Goal: Task Accomplishment & Management: Use online tool/utility

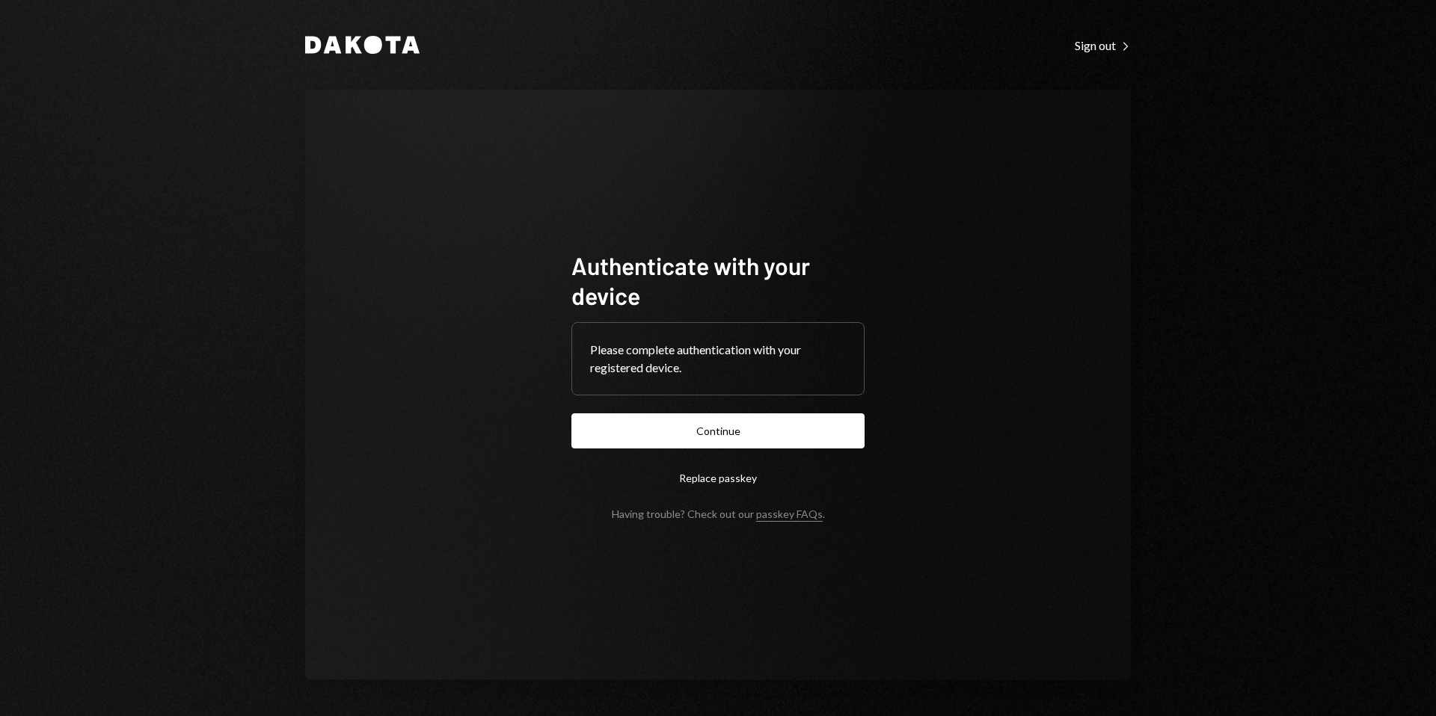
click at [701, 440] on button "Continue" at bounding box center [717, 431] width 293 height 35
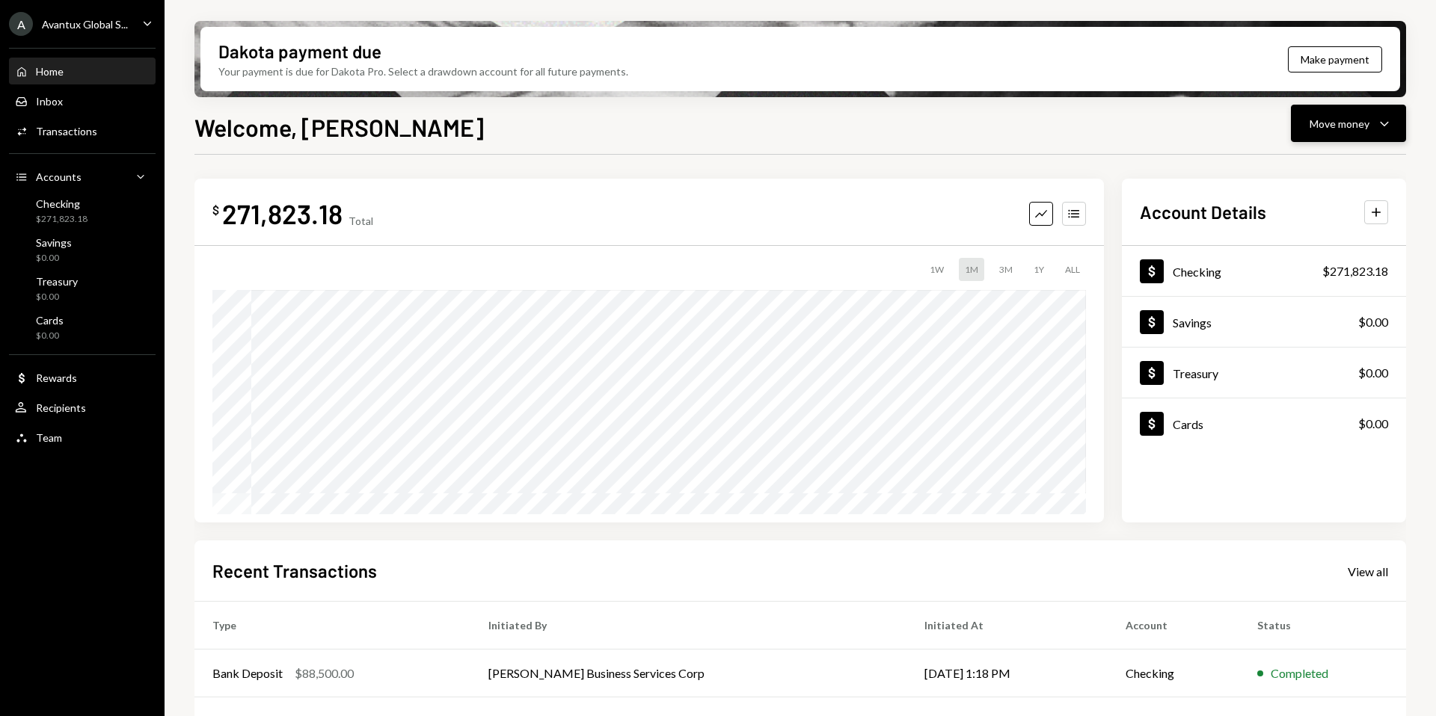
click at [1344, 127] on div "Move money" at bounding box center [1339, 124] width 60 height 16
click at [1303, 170] on div "Send" at bounding box center [1336, 169] width 109 height 16
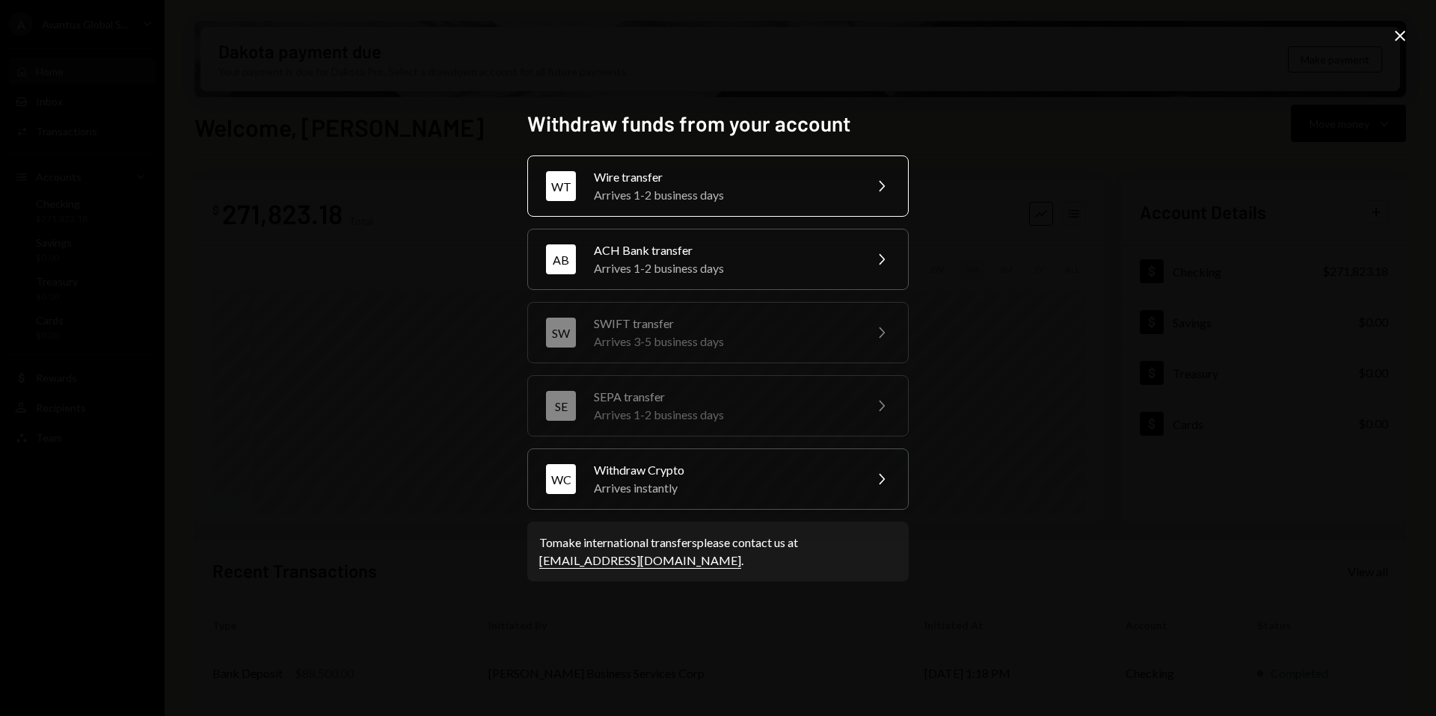
click at [840, 186] on div "Arrives 1-2 business days" at bounding box center [724, 195] width 260 height 18
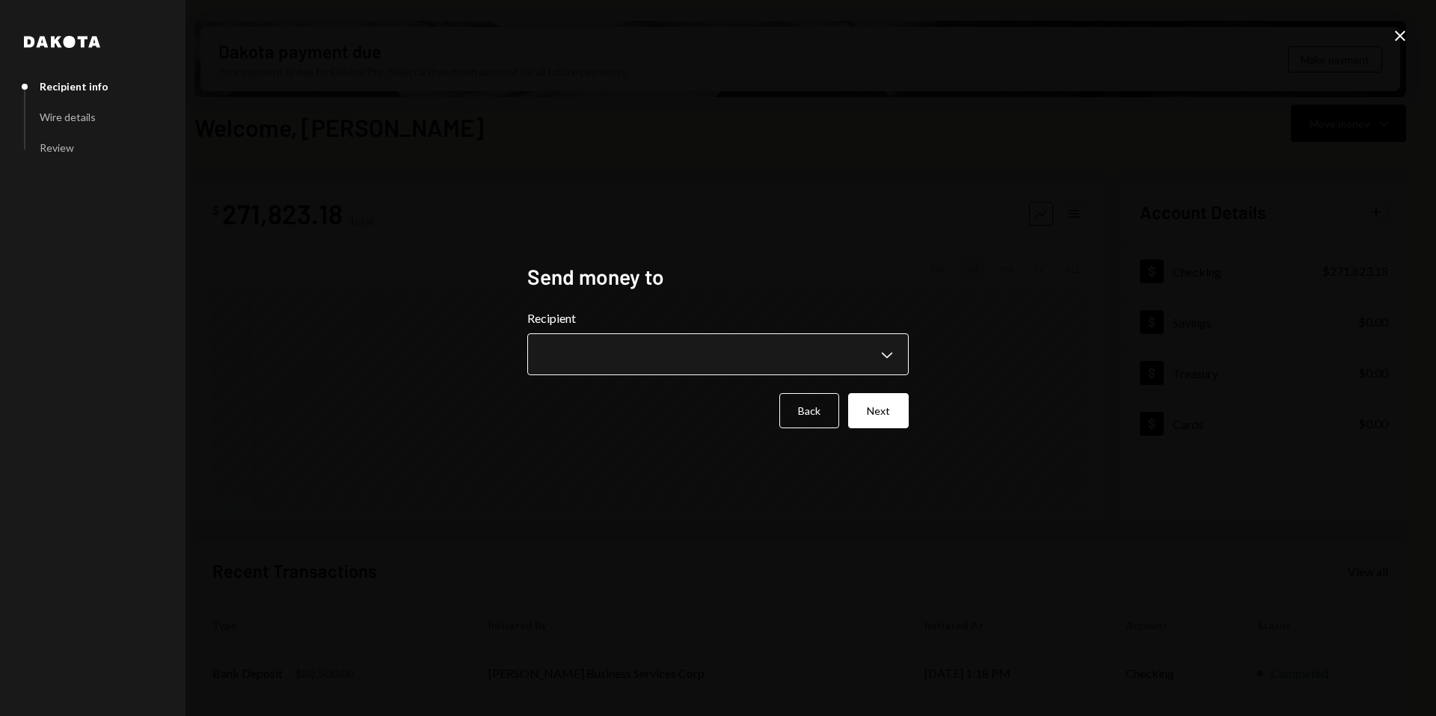
click at [719, 354] on body "A Avantux Global S... Caret Down Home Home Inbox Inbox Activities Transactions …" at bounding box center [718, 358] width 1436 height 716
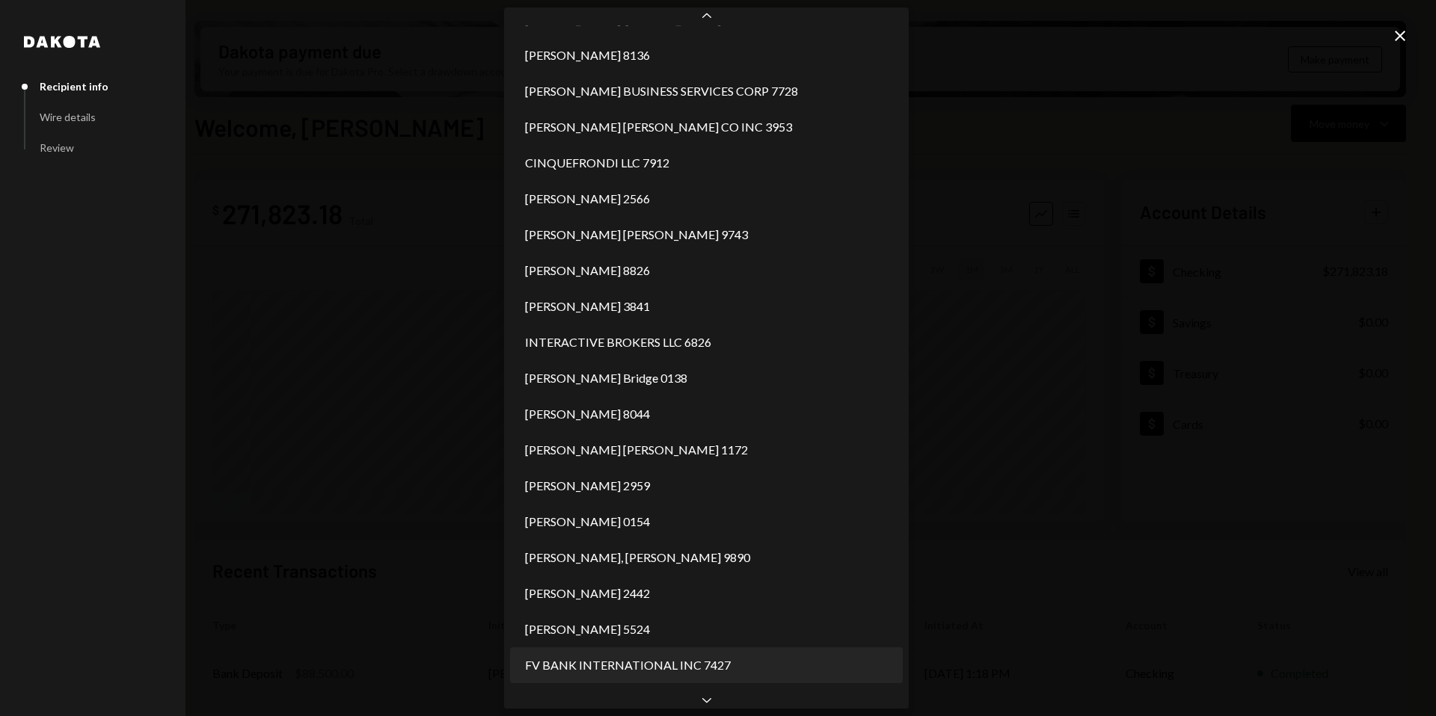
scroll to position [640, 0]
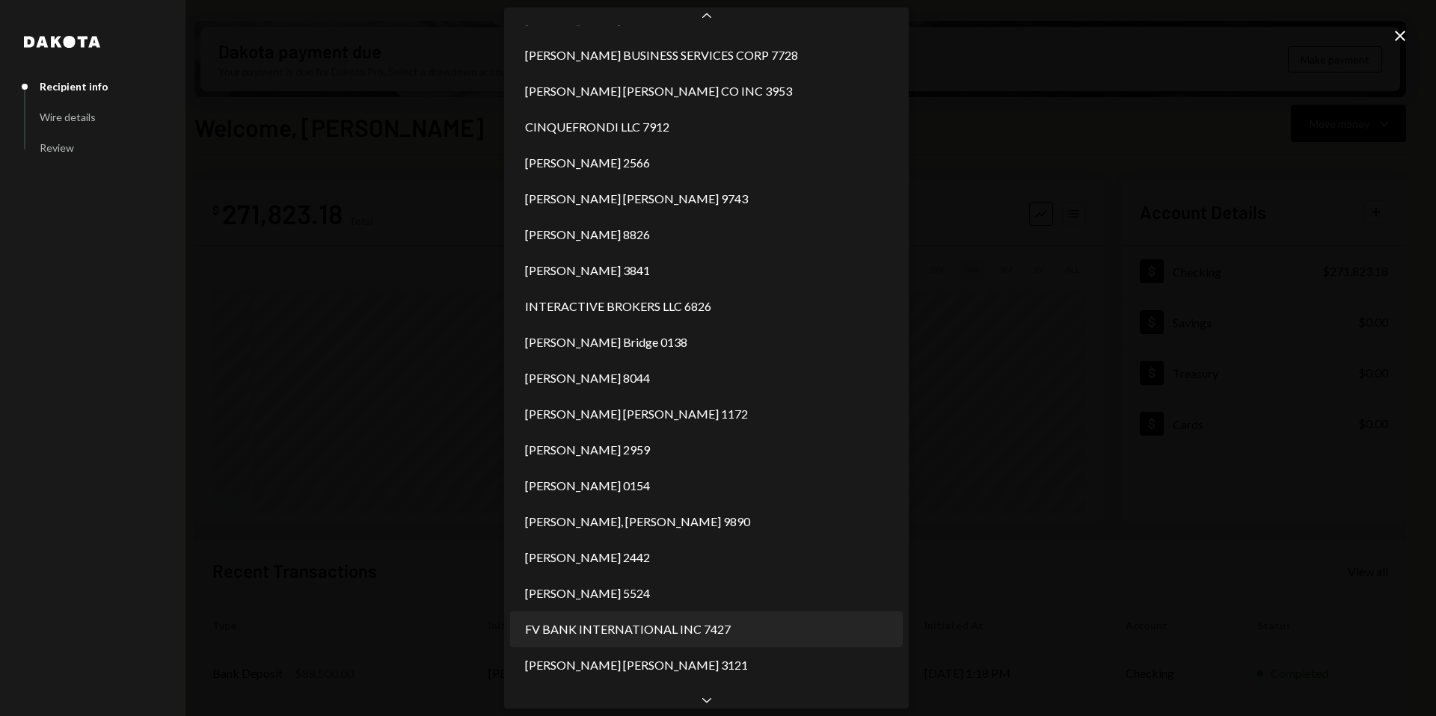
select select "**********"
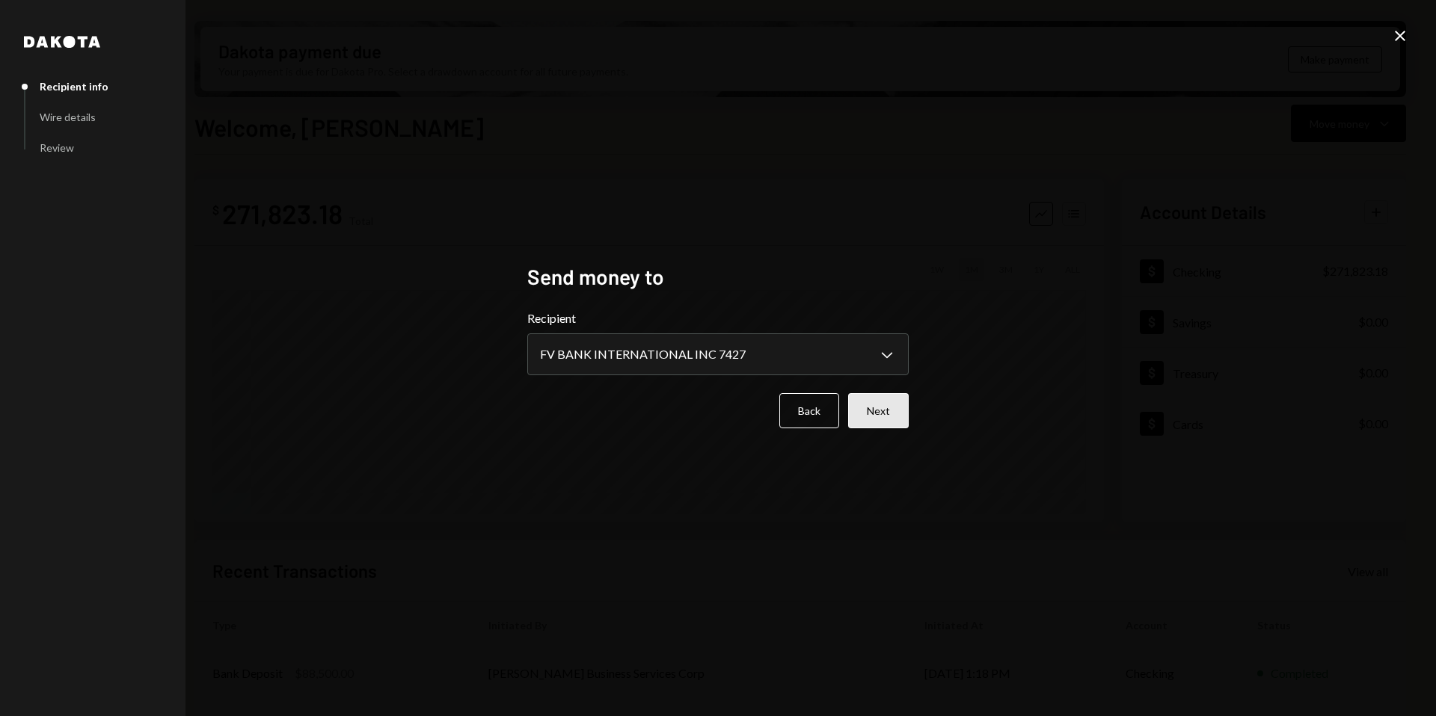
click at [882, 413] on button "Next" at bounding box center [878, 410] width 61 height 35
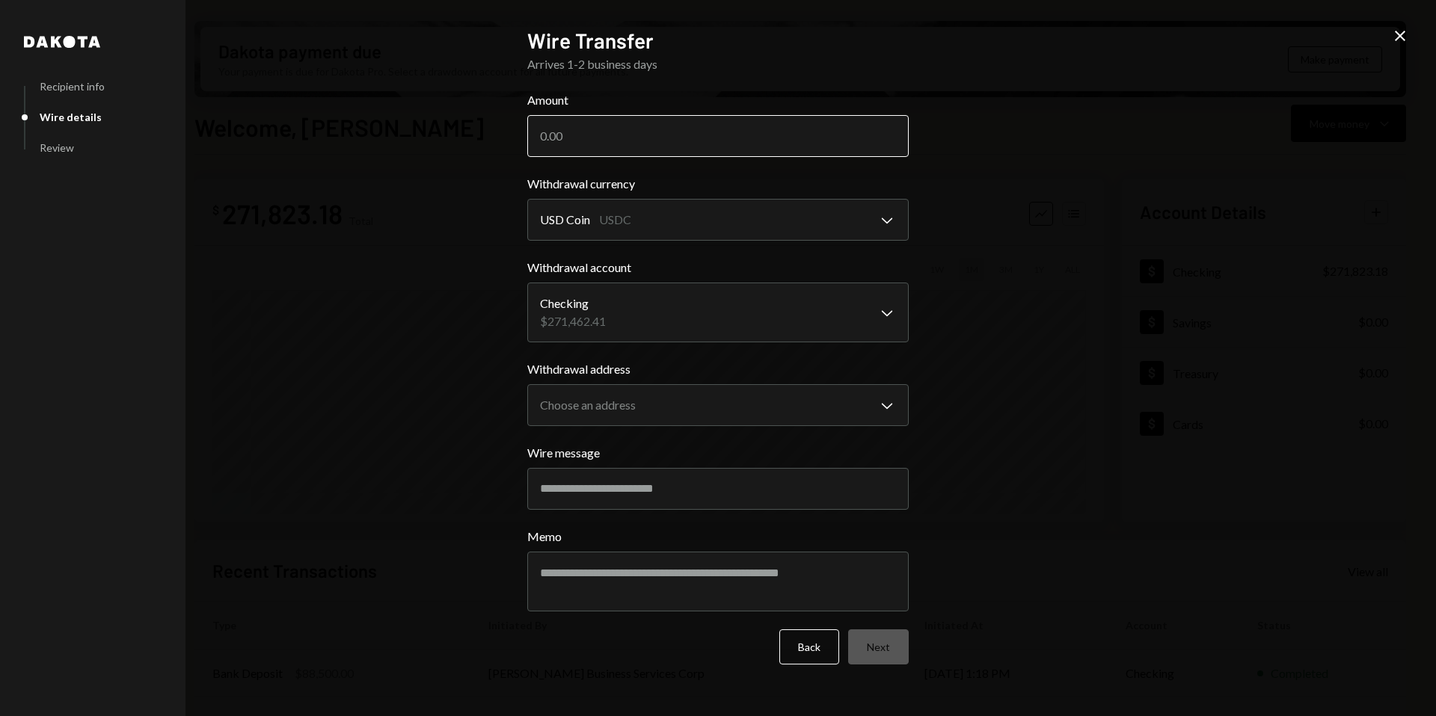
click at [568, 141] on input "Amount" at bounding box center [717, 136] width 381 height 42
type input "261900"
click at [620, 396] on body "A Avantux Global S... Caret Down Home Home Inbox Inbox Activities Transactions …" at bounding box center [718, 358] width 1436 height 716
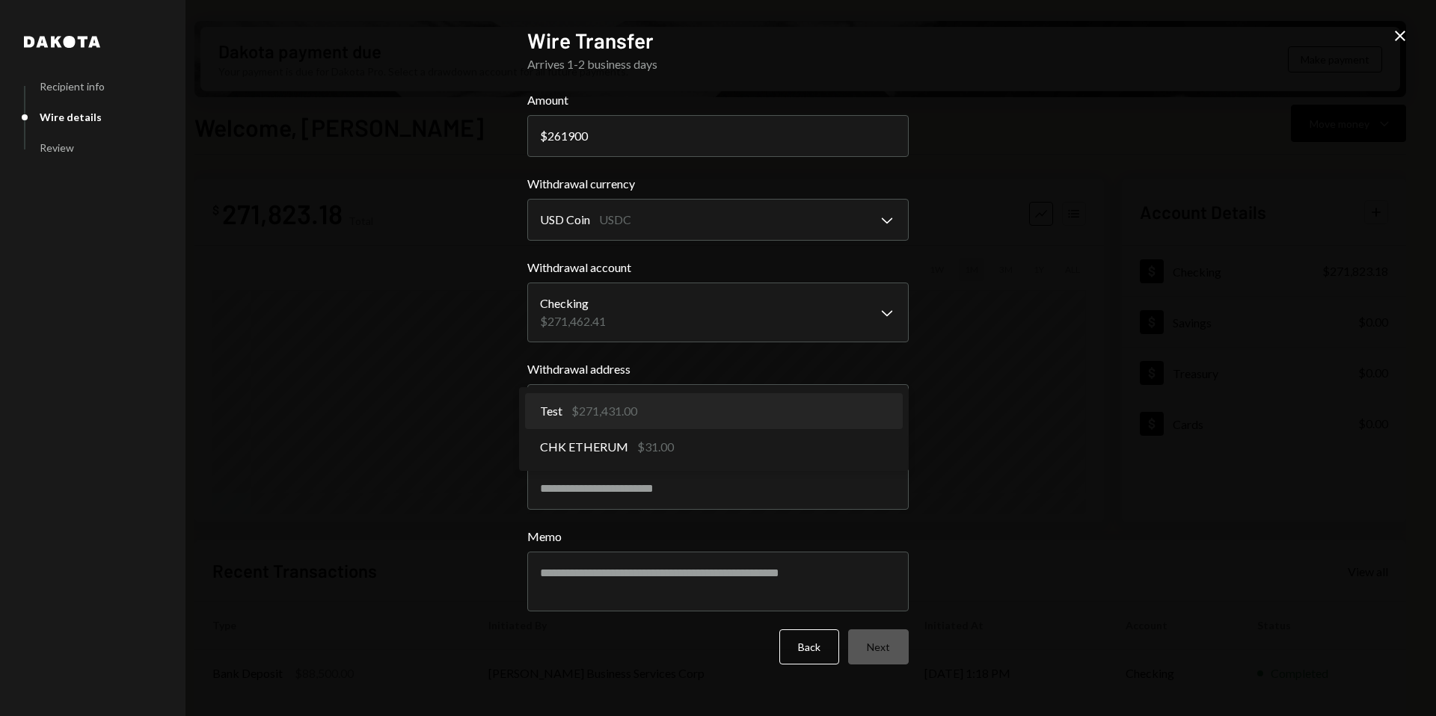
select select "**********"
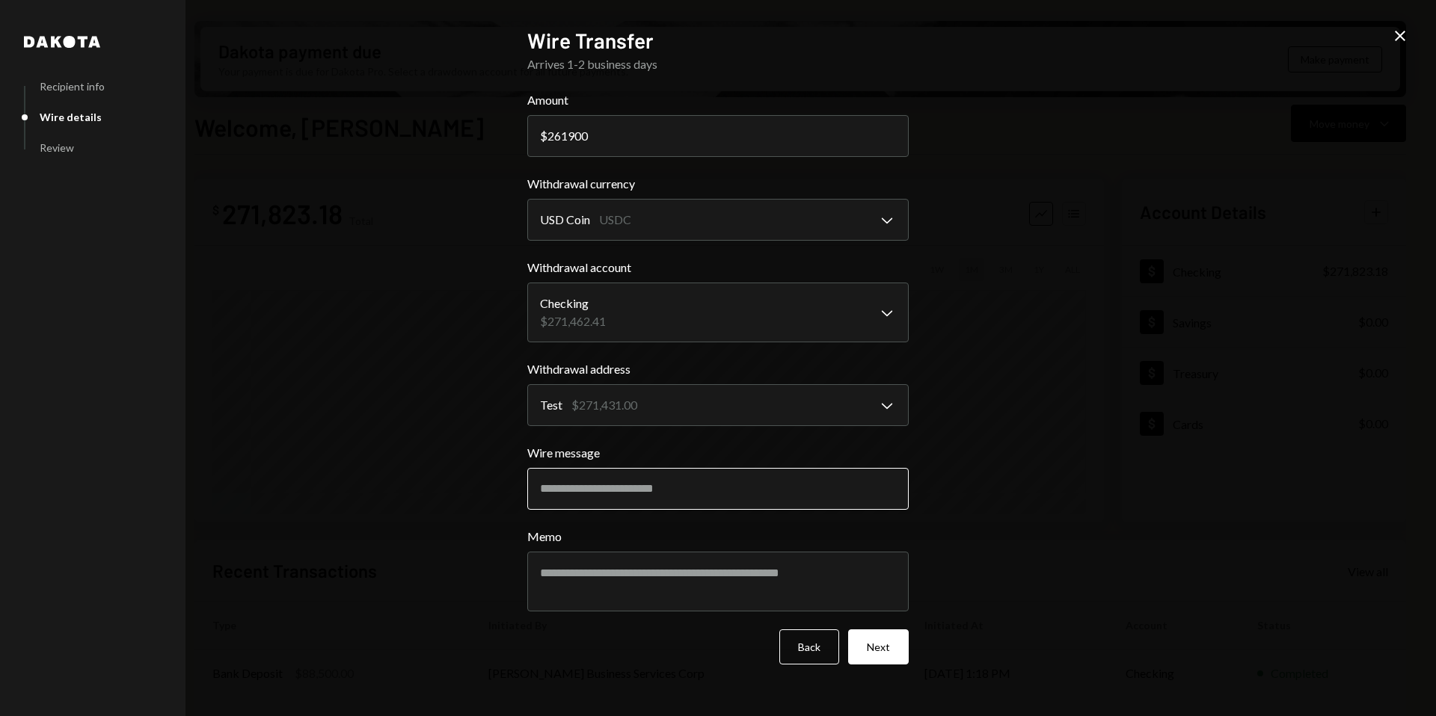
click at [611, 477] on input "Wire message" at bounding box center [717, 489] width 381 height 42
paste input "**********"
type input "**********"
click at [882, 644] on button "Next" at bounding box center [878, 647] width 61 height 35
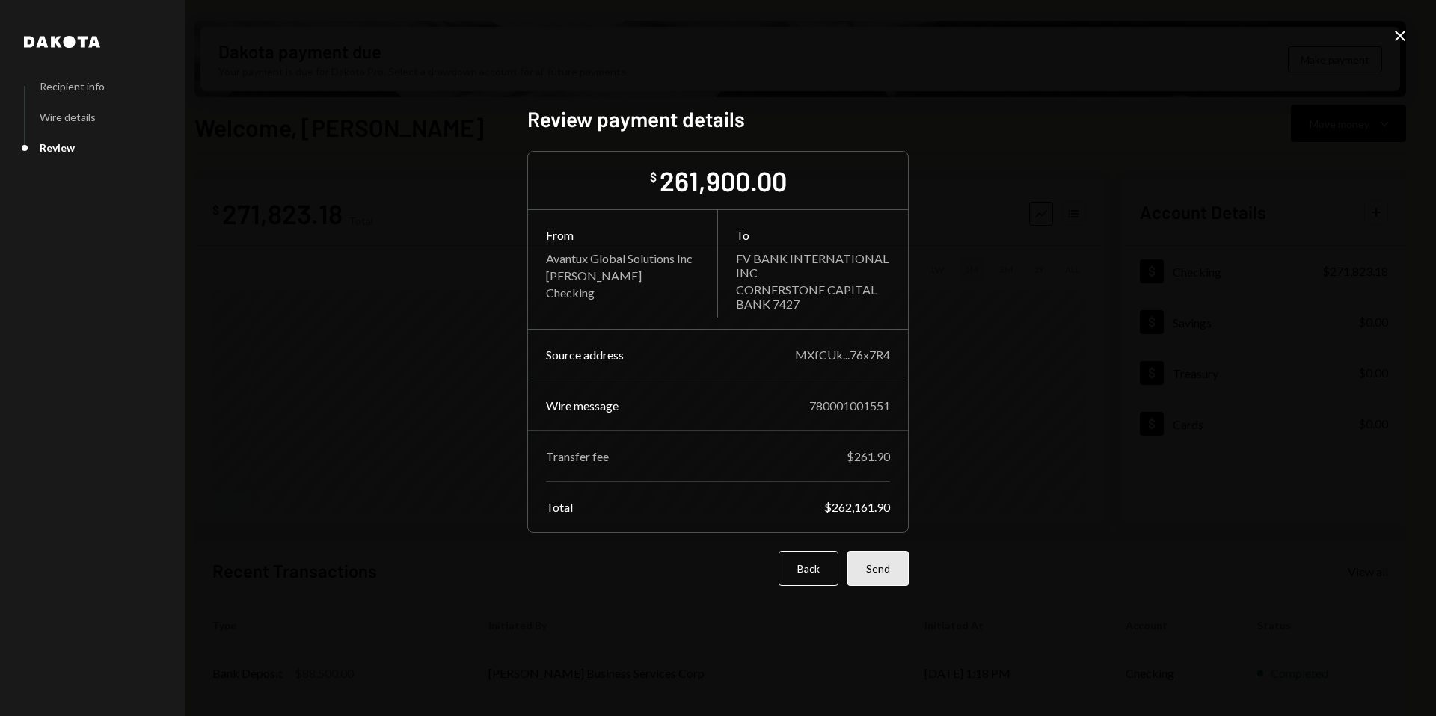
click at [891, 576] on button "Send" at bounding box center [877, 568] width 61 height 35
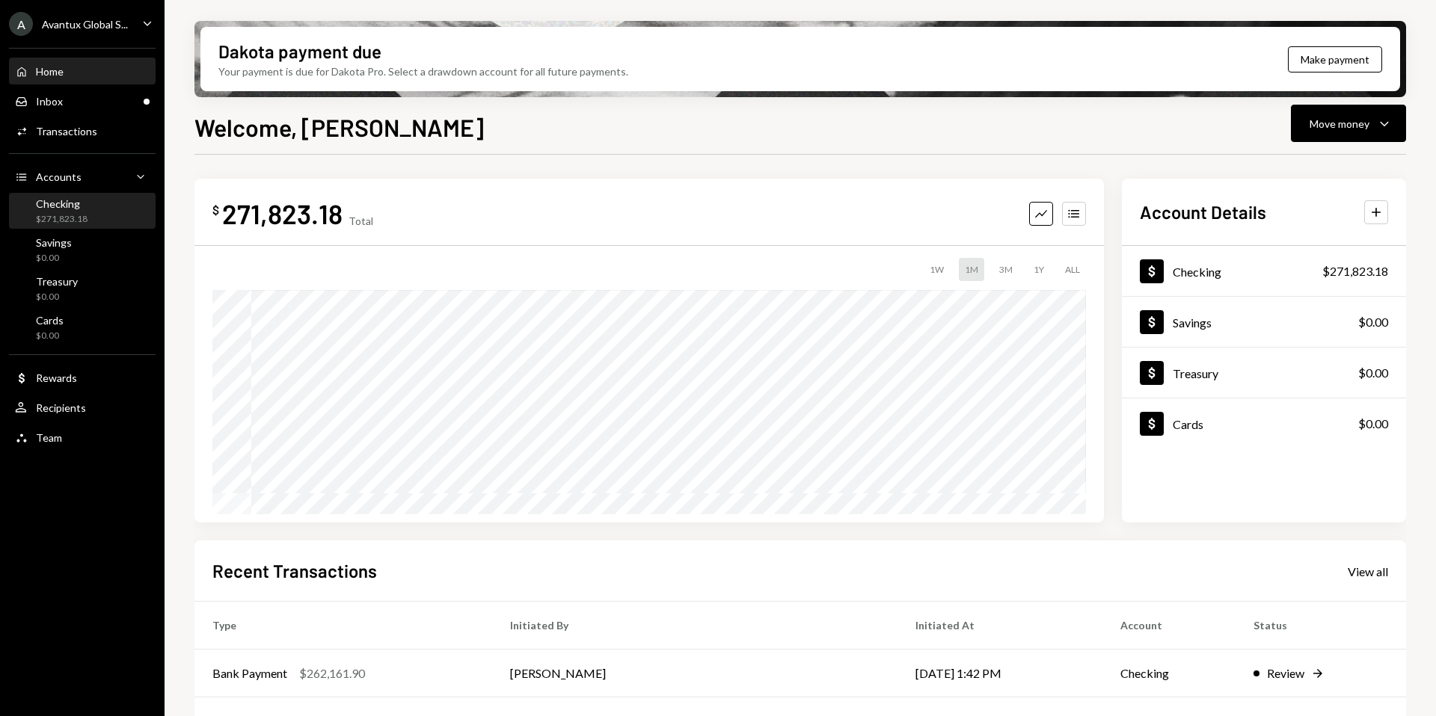
click at [48, 221] on div "$271,823.18" at bounding box center [62, 219] width 52 height 13
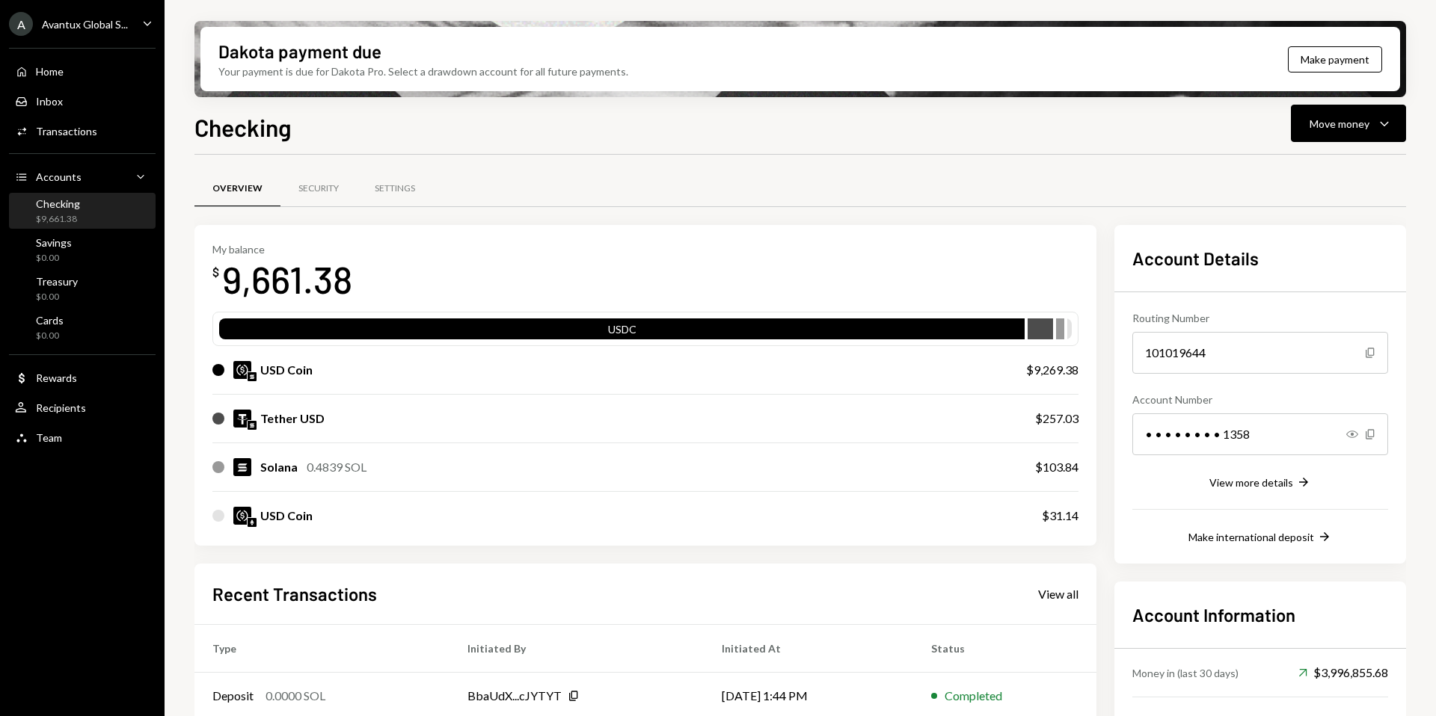
click at [77, 19] on div "Avantux Global S..." at bounding box center [85, 24] width 86 height 13
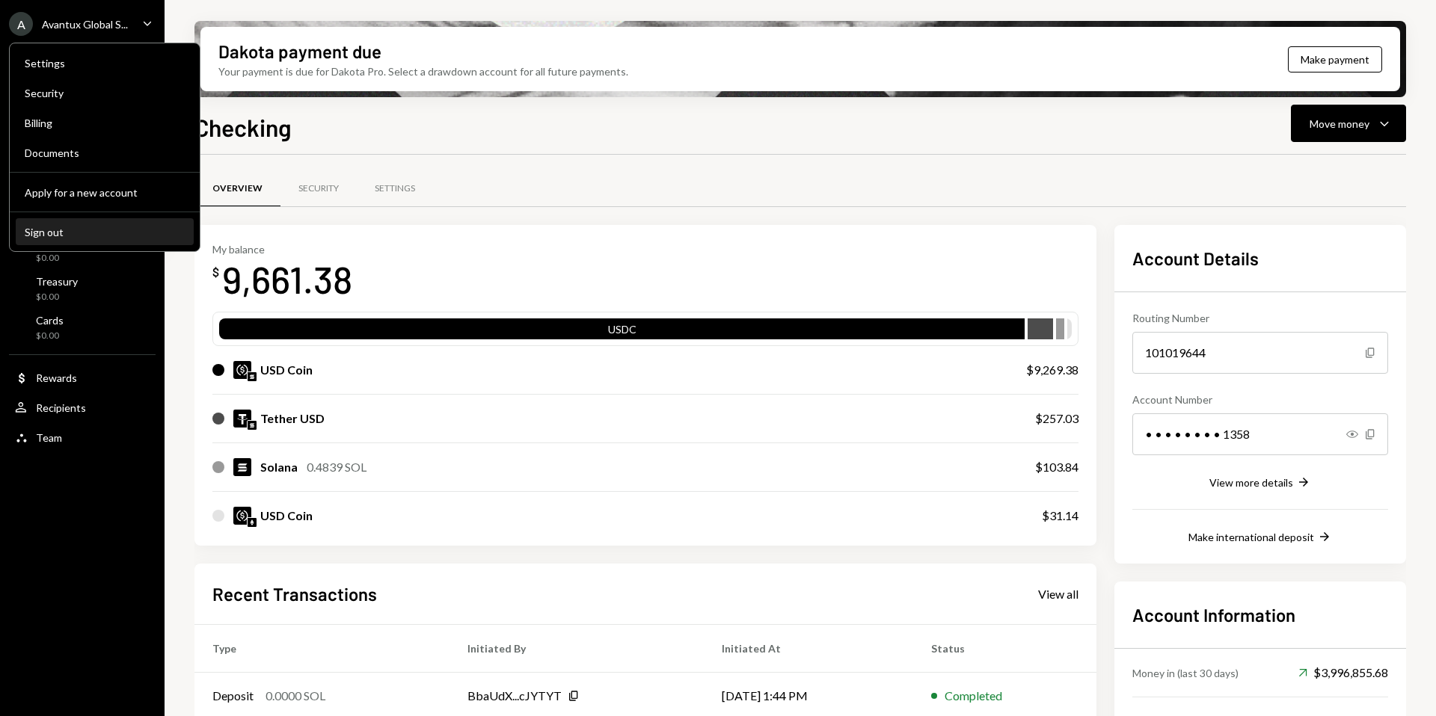
click at [52, 229] on div "Sign out" at bounding box center [105, 232] width 160 height 13
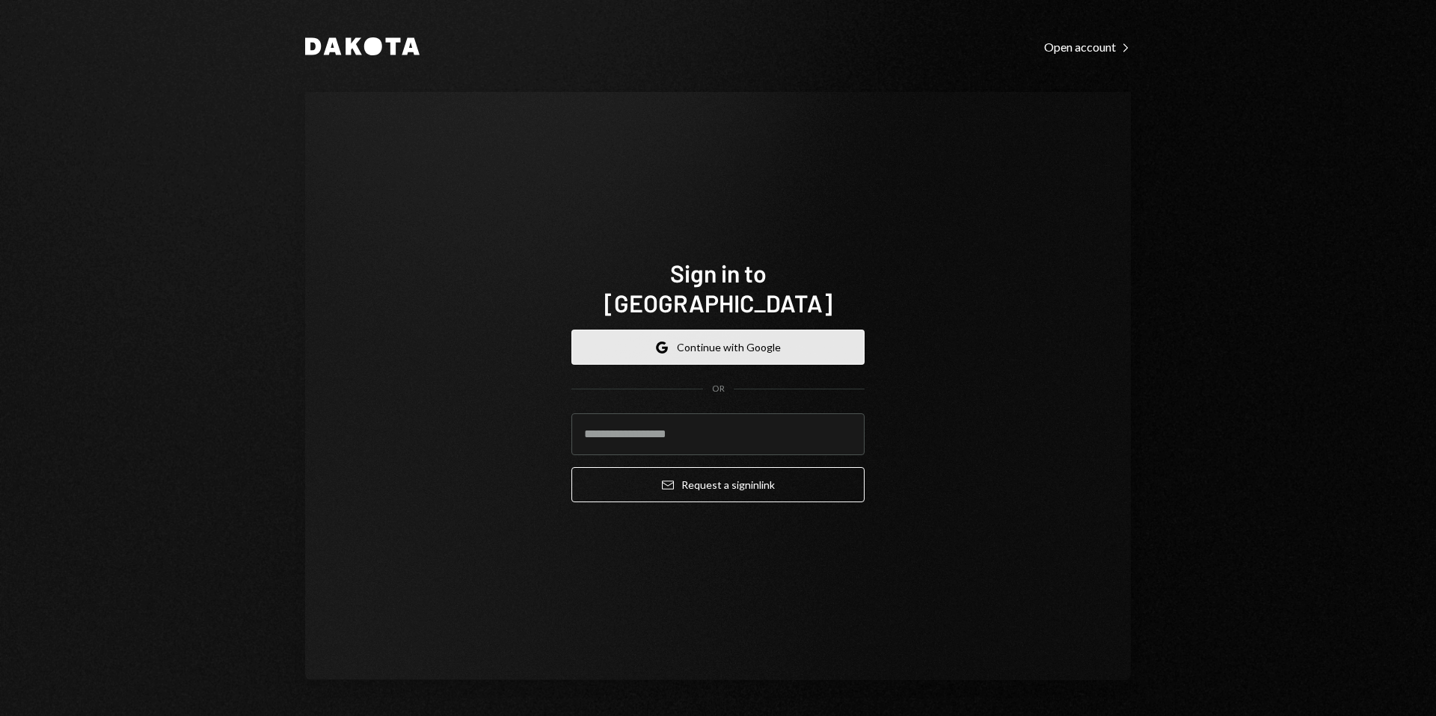
click at [691, 335] on button "Google Continue with Google" at bounding box center [717, 347] width 293 height 35
